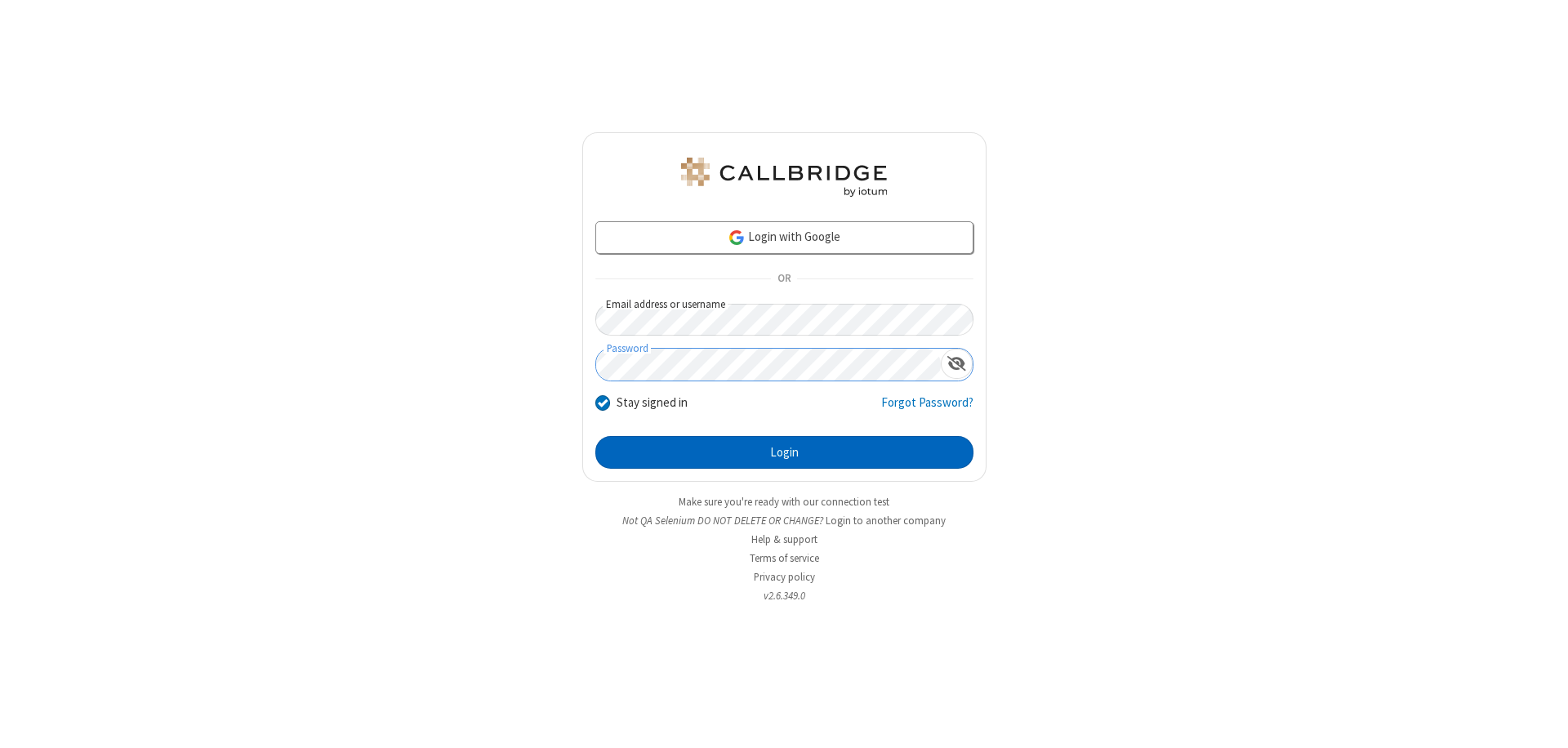
click at [784, 452] on button "Login" at bounding box center [784, 452] width 379 height 33
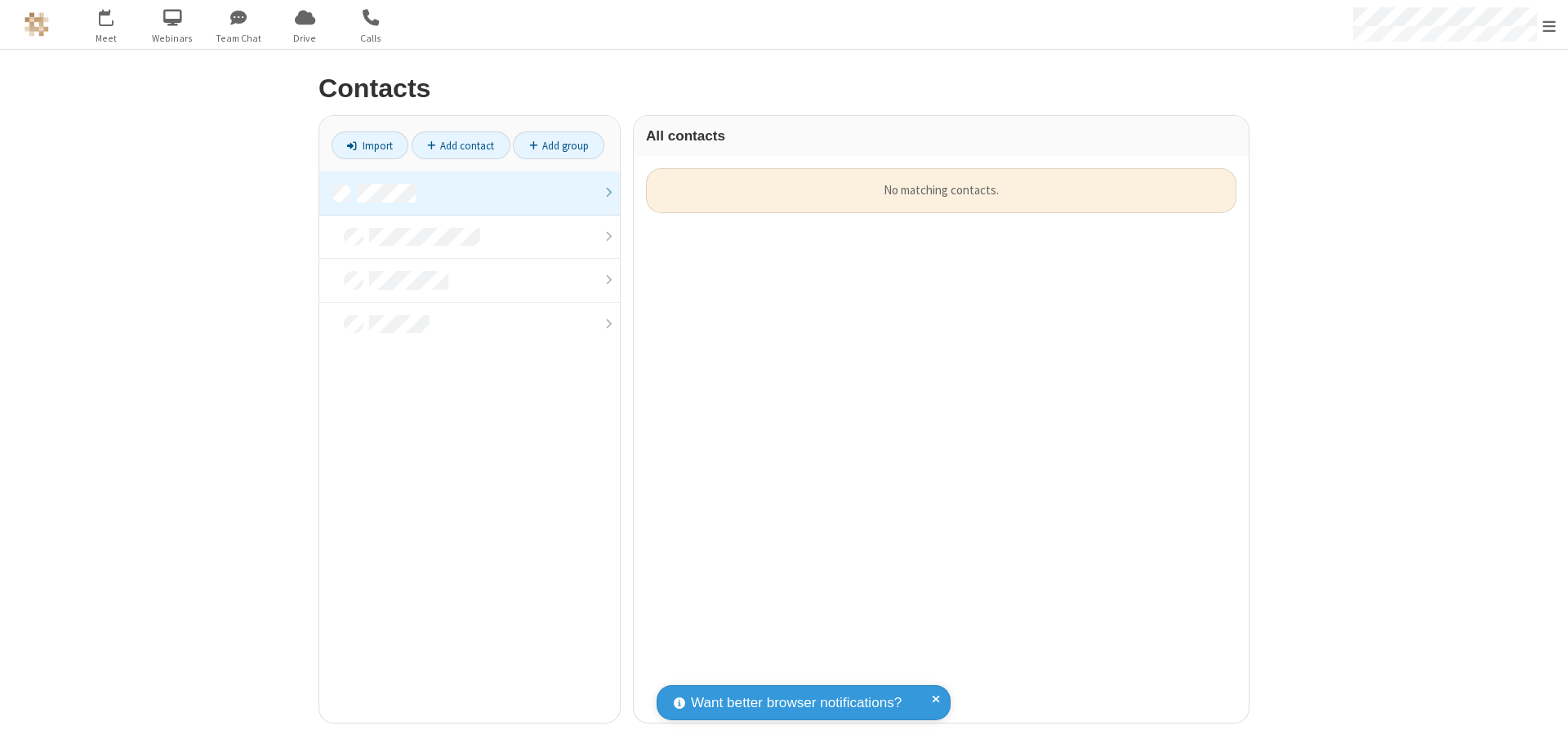
click at [461, 145] on link "Add contact" at bounding box center [461, 145] width 99 height 27
